Goal: Task Accomplishment & Management: Manage account settings

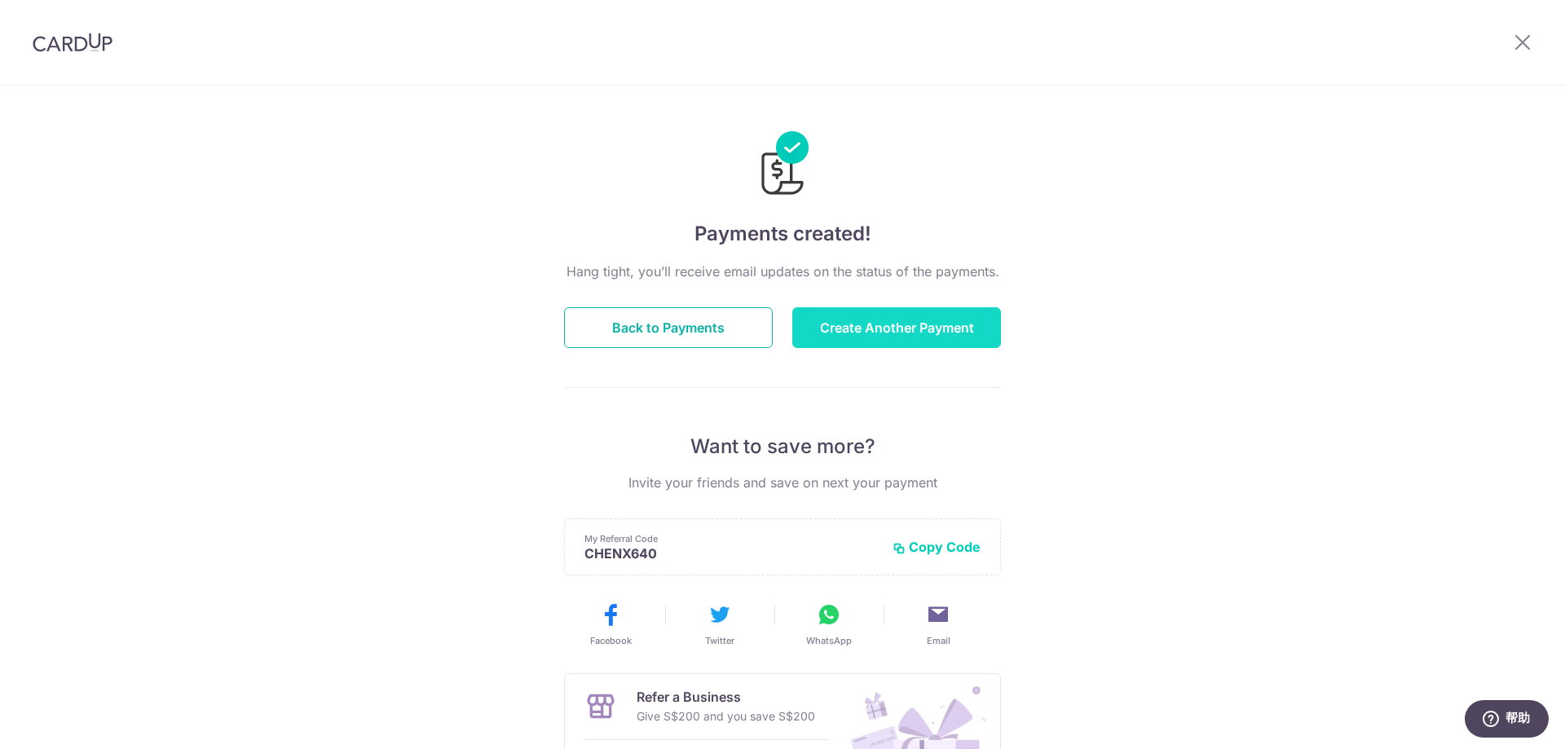
click at [670, 330] on button "Back to Payments" at bounding box center [668, 327] width 209 height 41
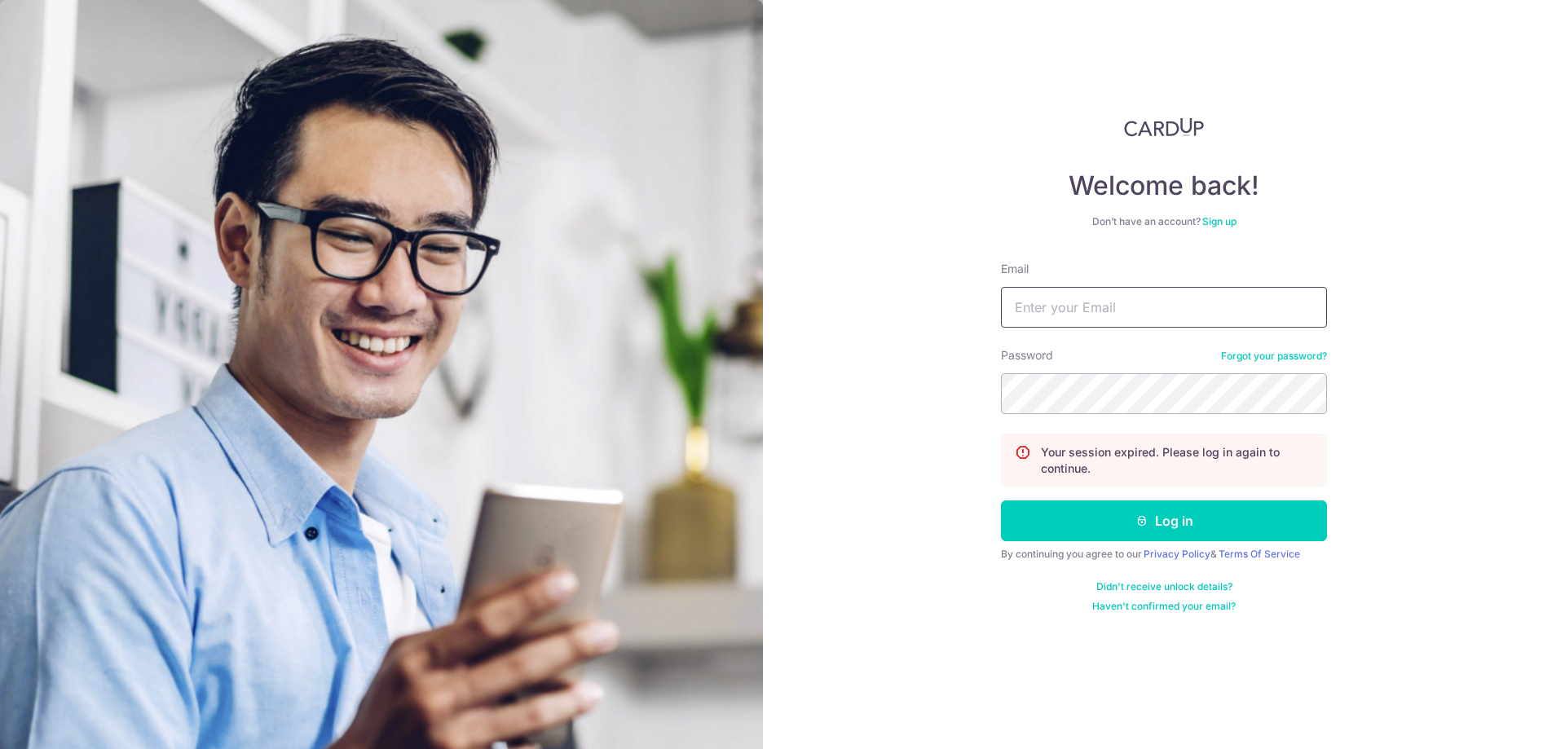
type input "[EMAIL_ADDRESS][DOMAIN_NAME]"
click at [1079, 525] on button "Log in" at bounding box center [1164, 520] width 326 height 41
